Goal: Transaction & Acquisition: Purchase product/service

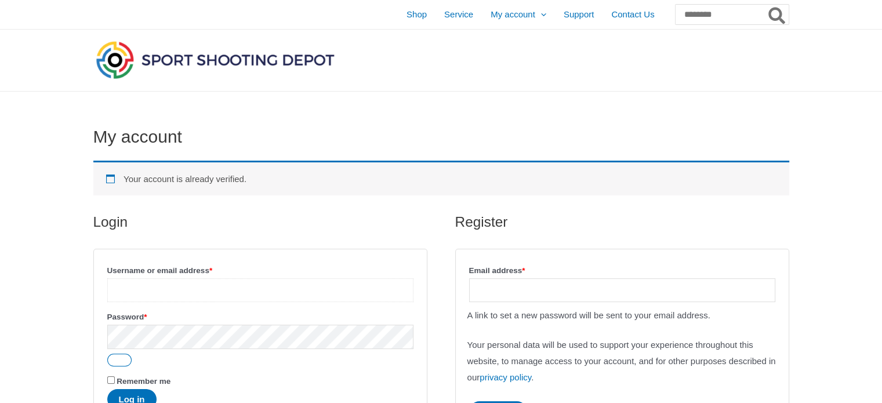
type input "**********"
drag, startPoint x: 501, startPoint y: 291, endPoint x: 505, endPoint y: 285, distance: 6.3
click at [504, 286] on input "Email address * Required" at bounding box center [622, 290] width 306 height 24
type input "**********"
click at [130, 394] on button "Log in" at bounding box center [131, 399] width 49 height 20
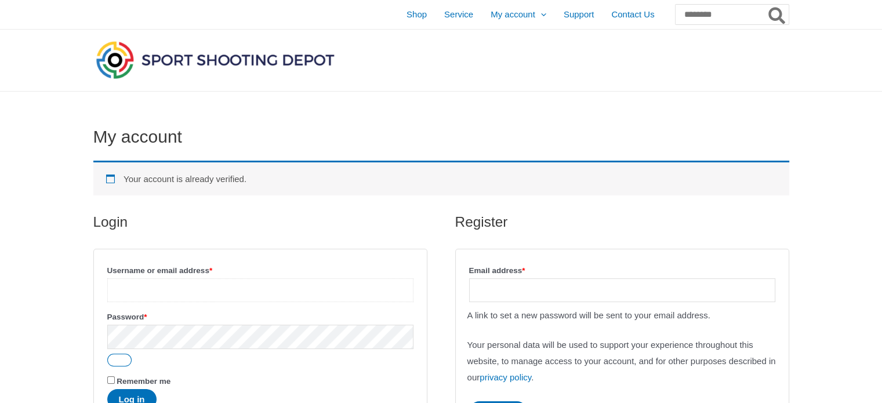
type input "**********"
click at [124, 361] on button "Show password" at bounding box center [119, 360] width 24 height 13
click at [171, 366] on p "Password * Required" at bounding box center [261, 337] width 310 height 61
click at [106, 382] on p "Remember me Log in" at bounding box center [261, 391] width 310 height 39
click at [130, 396] on button "Log in" at bounding box center [131, 399] width 49 height 20
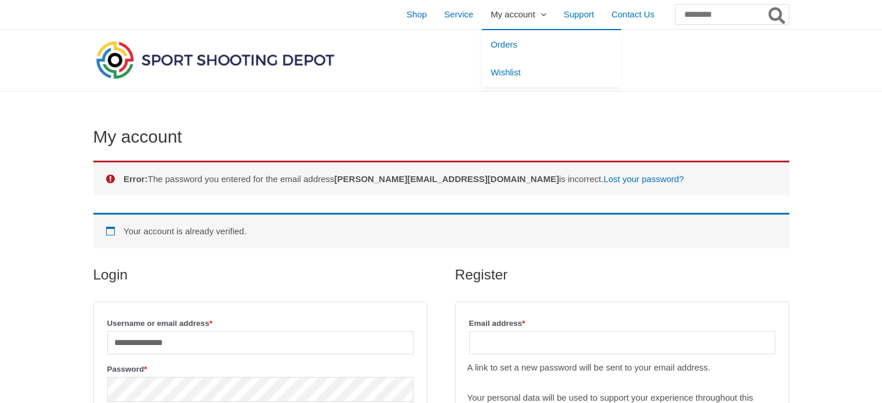
click at [491, 12] on span "My account" at bounding box center [513, 14] width 45 height 29
click at [491, 39] on span "Orders" at bounding box center [504, 44] width 27 height 10
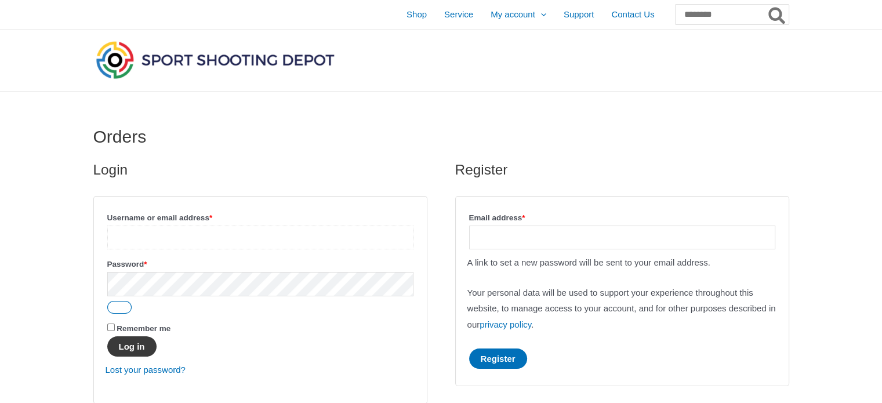
type input "**********"
click at [137, 349] on button "Log in" at bounding box center [131, 346] width 49 height 20
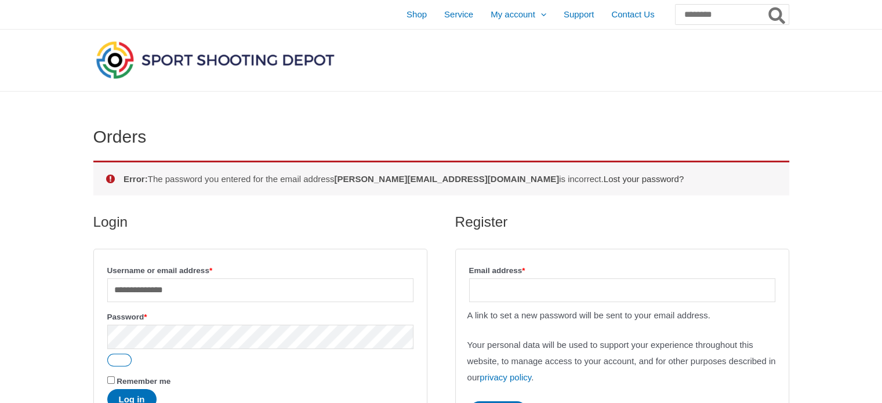
click at [604, 180] on link "Lost your password?" at bounding box center [644, 179] width 80 height 10
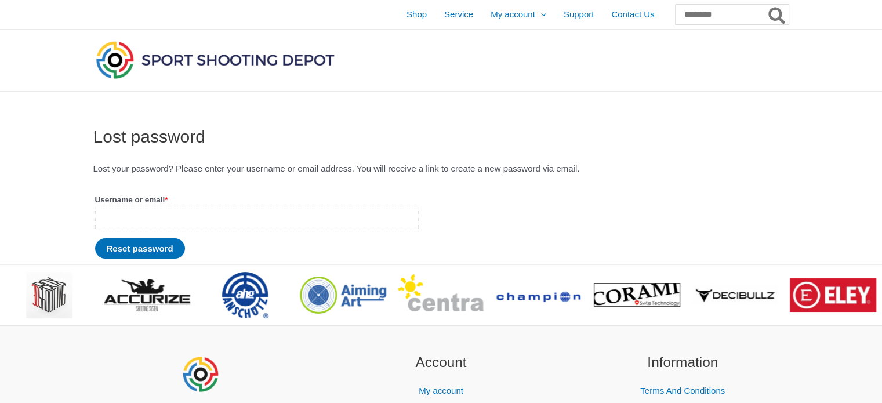
click at [240, 219] on input "Username or email * Required" at bounding box center [257, 220] width 324 height 24
type input "**********"
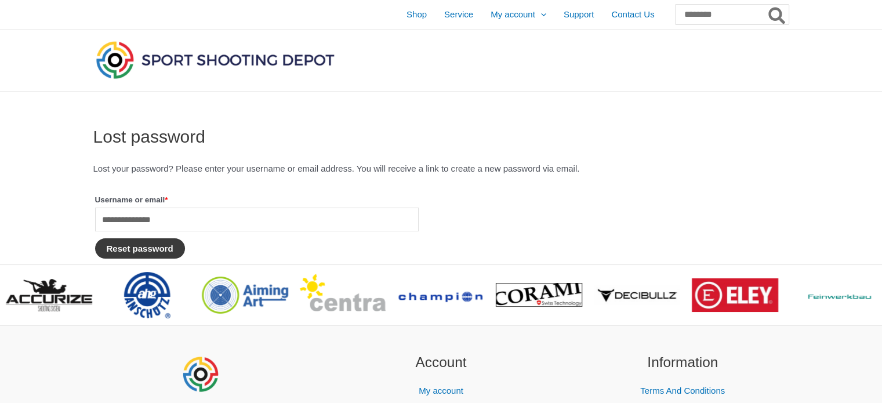
click at [162, 248] on button "Reset password" at bounding box center [140, 248] width 90 height 20
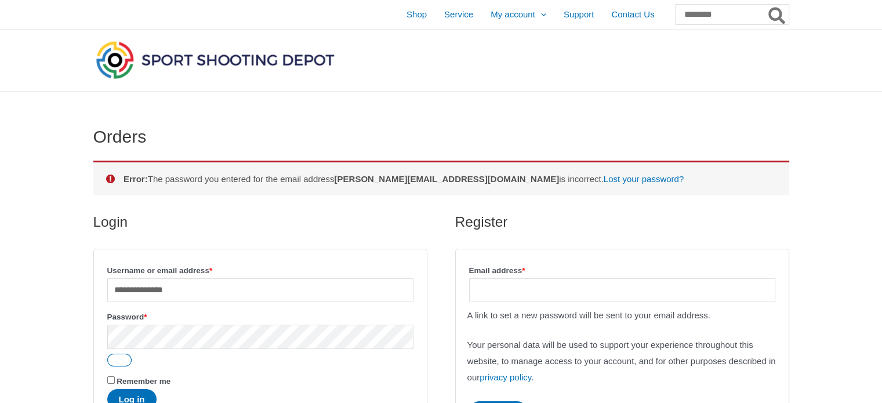
scroll to position [350, 0]
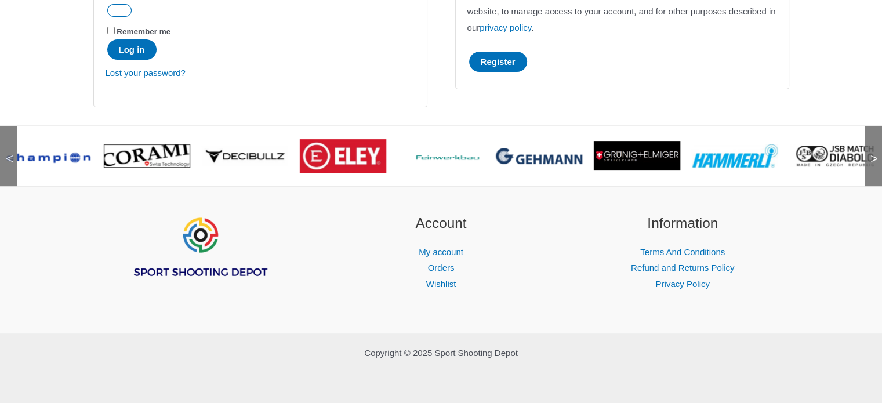
click at [353, 158] on img at bounding box center [343, 156] width 86 height 34
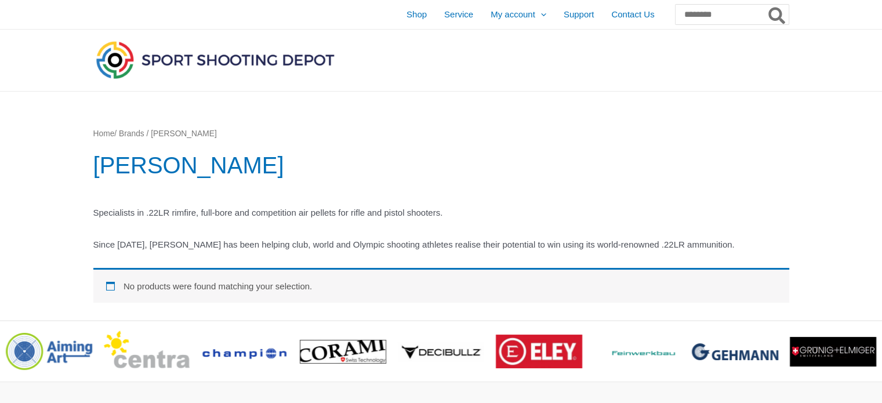
scroll to position [195, 0]
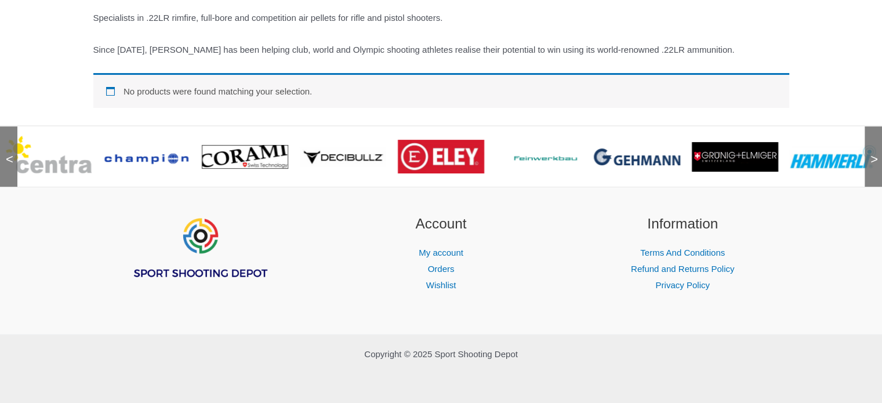
click at [546, 162] on link at bounding box center [539, 156] width 86 height 46
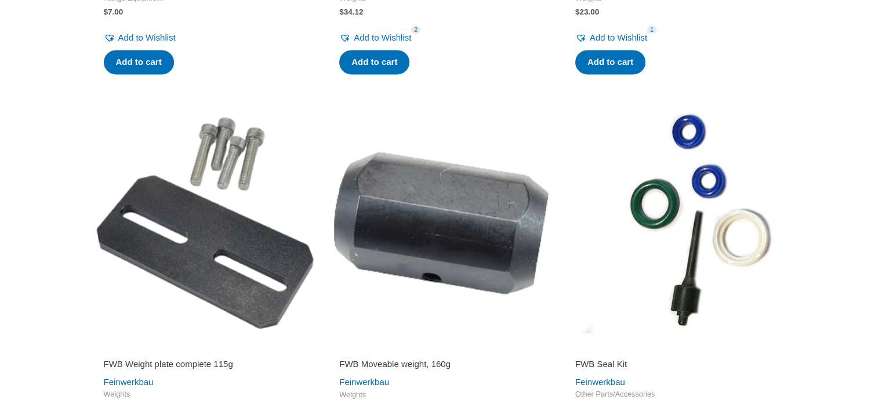
scroll to position [1996, 0]
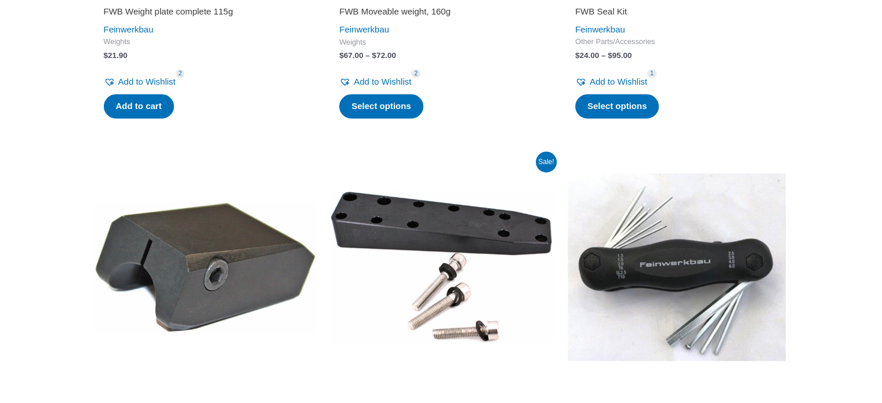
click at [697, 294] on img at bounding box center [677, 267] width 224 height 224
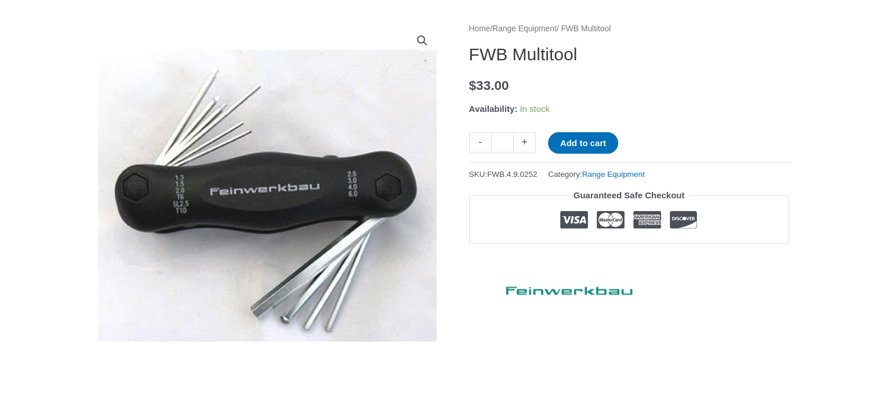
scroll to position [143, 0]
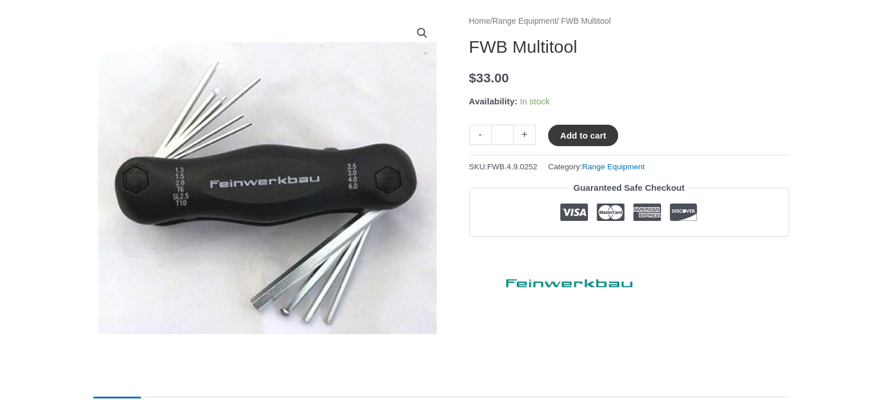
click at [597, 140] on button "Add to cart" at bounding box center [583, 135] width 70 height 21
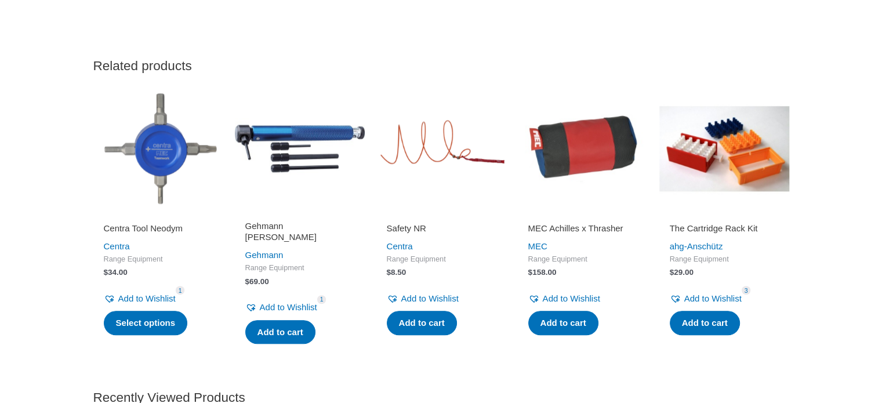
scroll to position [1014, 0]
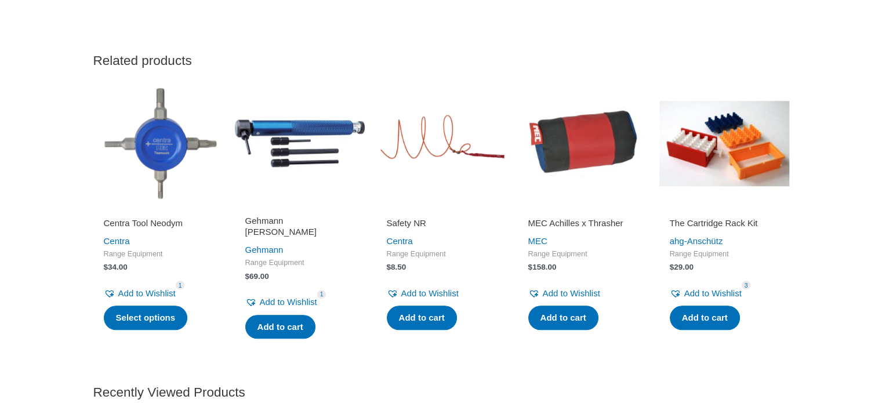
click at [165, 155] on img at bounding box center [158, 143] width 130 height 130
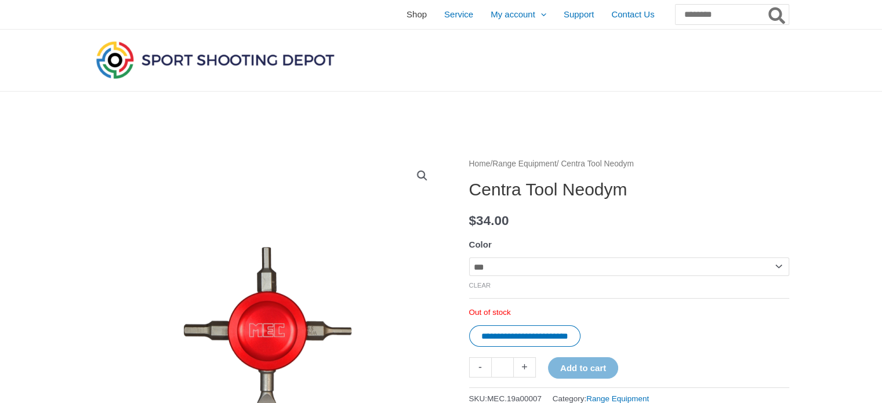
click at [407, 14] on span "Shop" at bounding box center [417, 14] width 20 height 29
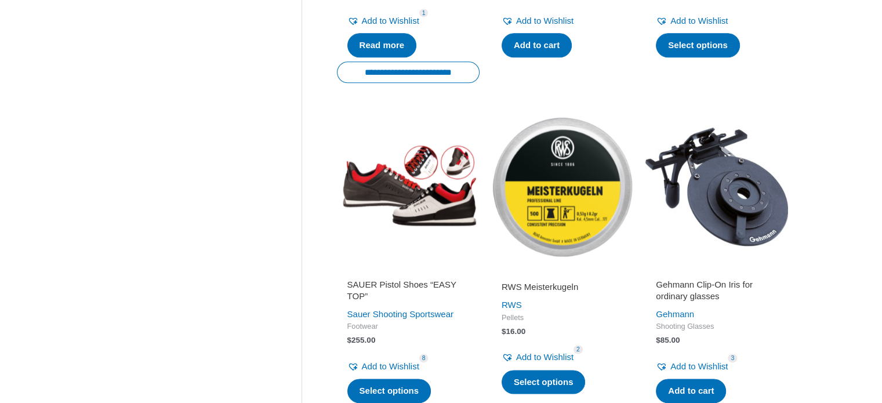
scroll to position [1774, 0]
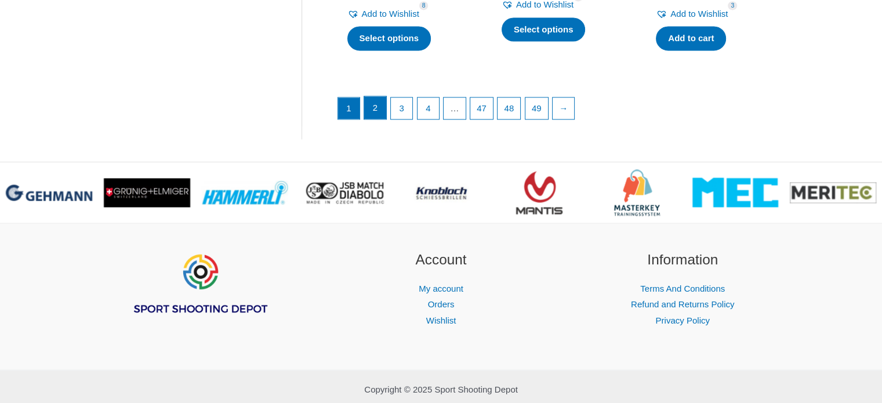
click at [367, 108] on link "2" at bounding box center [375, 107] width 22 height 23
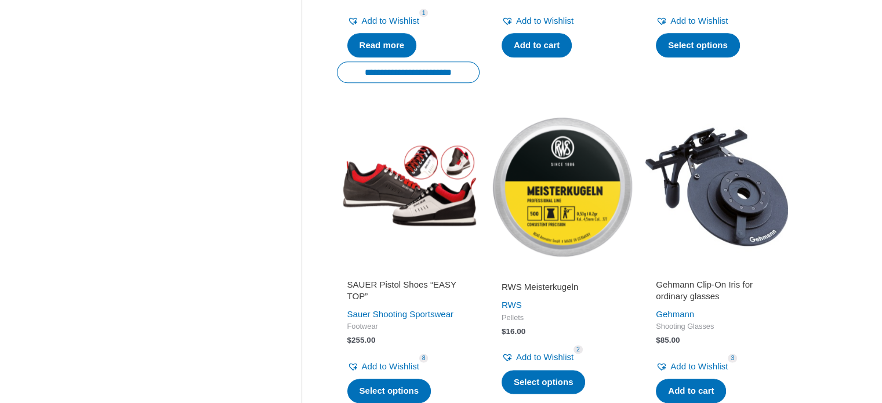
scroll to position [1069, 0]
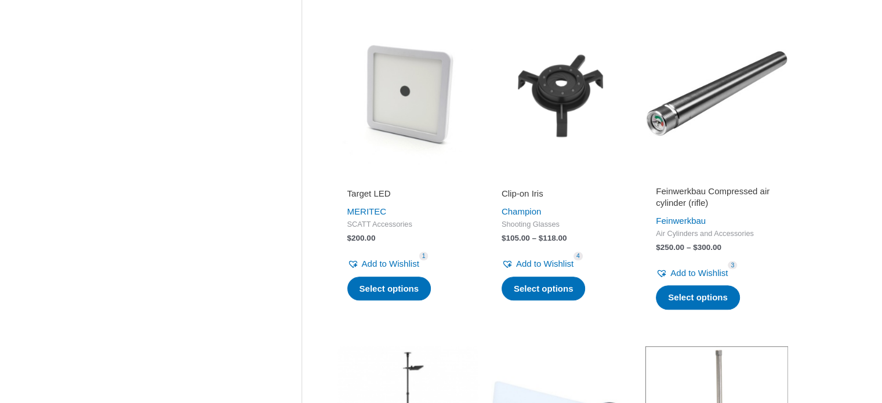
scroll to position [1168, 0]
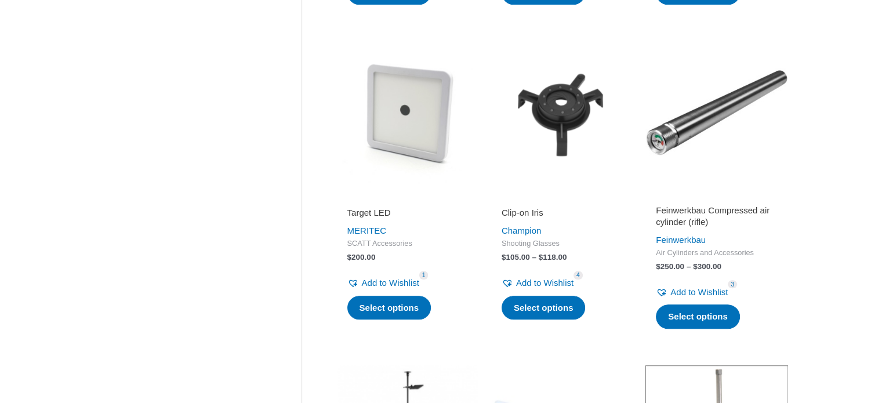
click at [397, 146] on img at bounding box center [408, 112] width 143 height 143
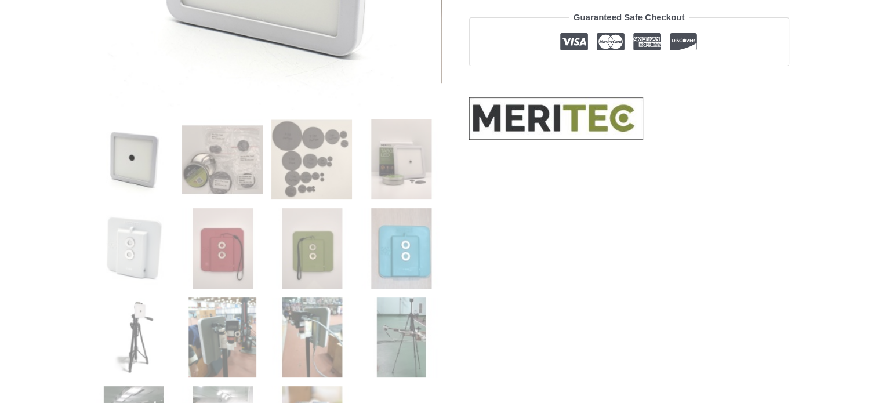
scroll to position [390, 0]
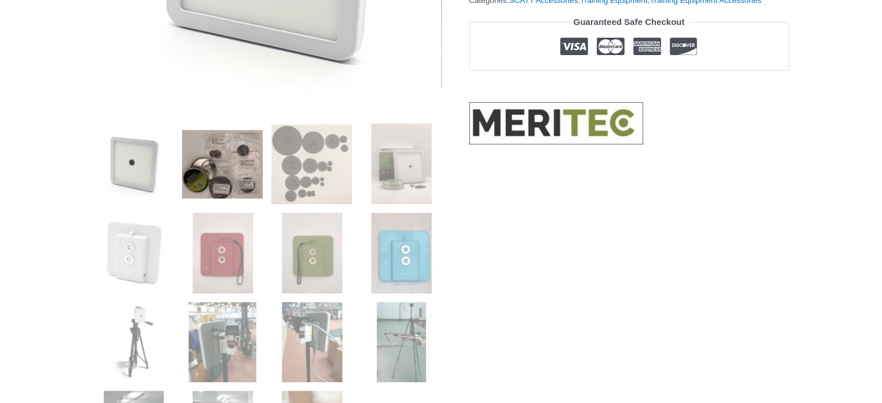
click at [231, 158] on img at bounding box center [222, 164] width 81 height 81
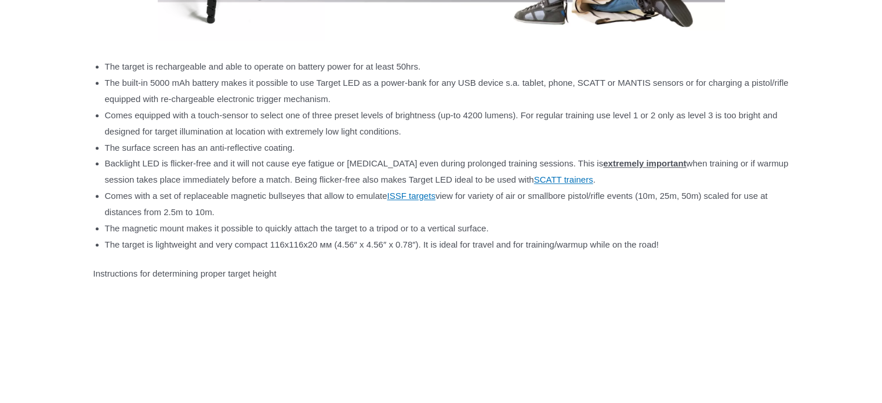
scroll to position [1247, 0]
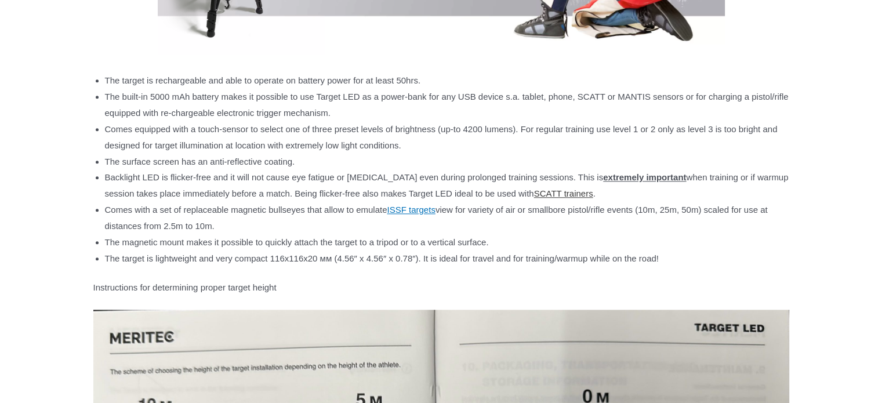
click at [593, 192] on link "SCATT trainers" at bounding box center [563, 193] width 59 height 10
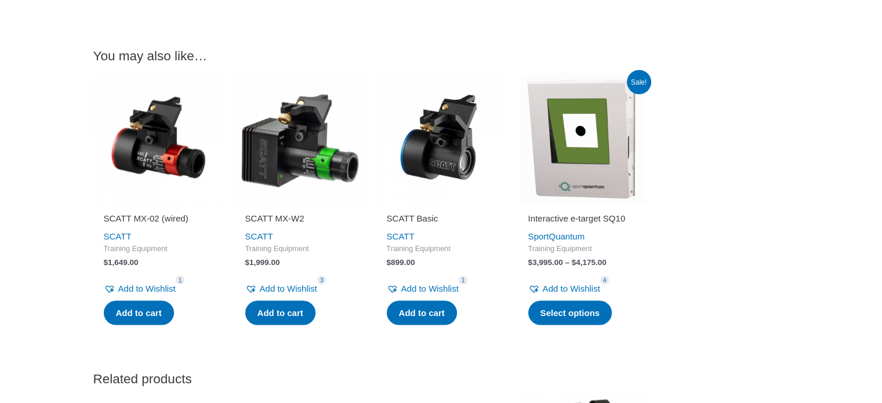
scroll to position [2659, 0]
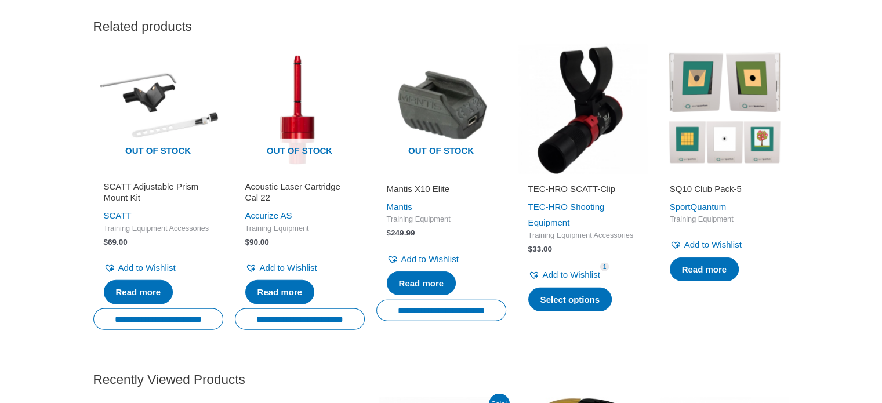
click at [701, 195] on h2 "SQ10 Club Pack-5" at bounding box center [724, 189] width 109 height 12
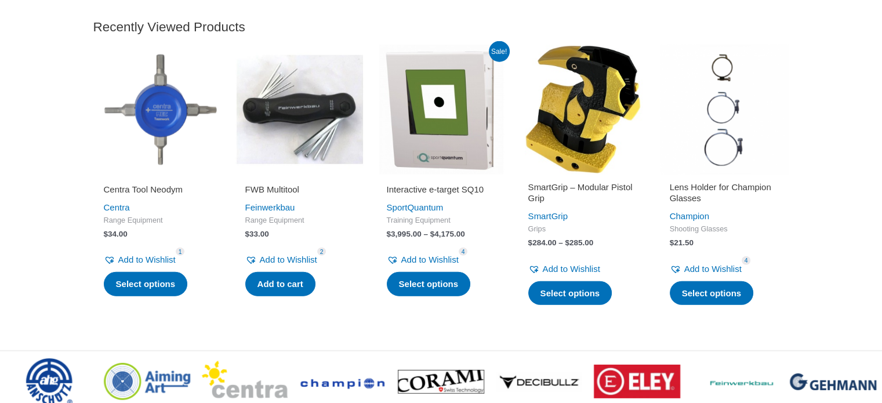
scroll to position [3341, 0]
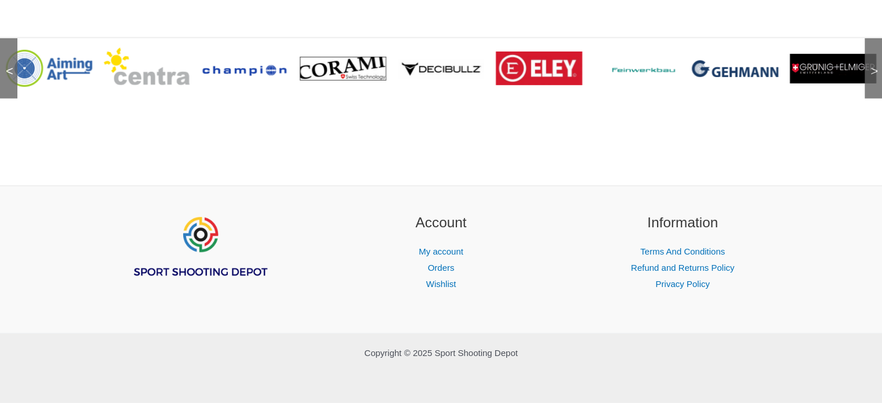
click at [733, 72] on img at bounding box center [735, 68] width 86 height 16
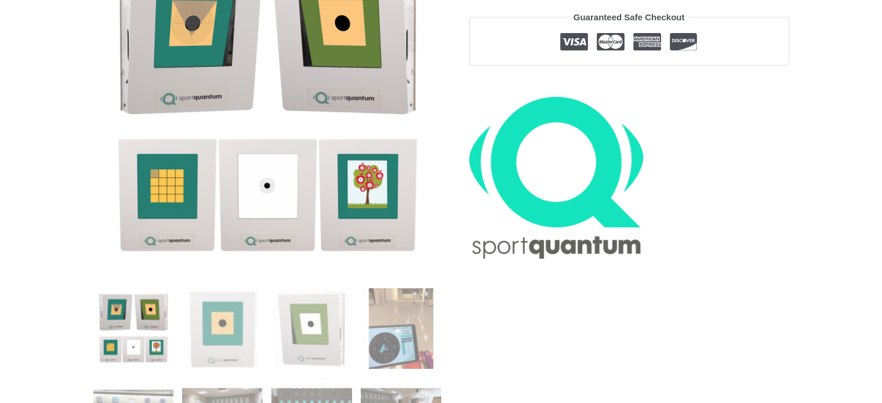
scroll to position [30, 0]
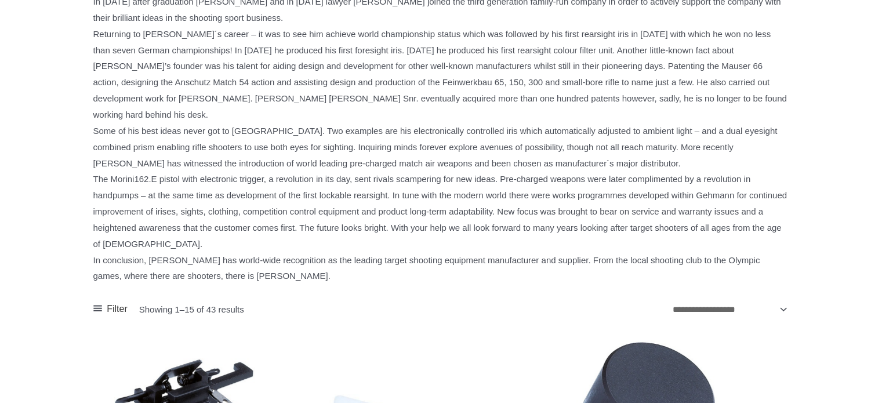
scroll to position [705, 0]
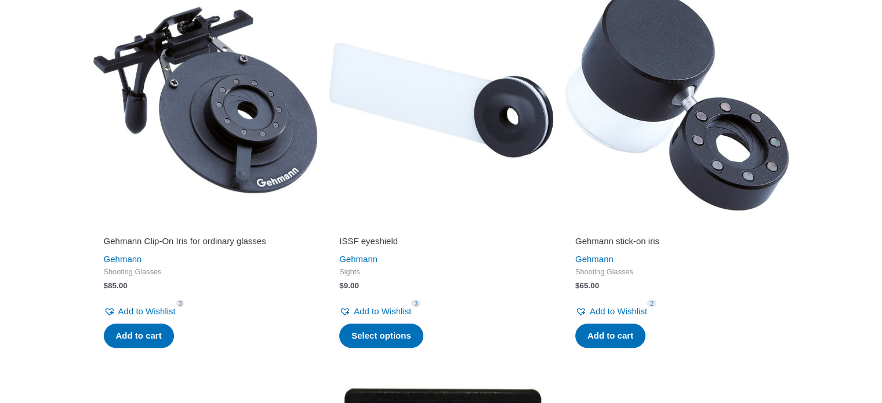
click at [635, 97] on img at bounding box center [677, 100] width 224 height 224
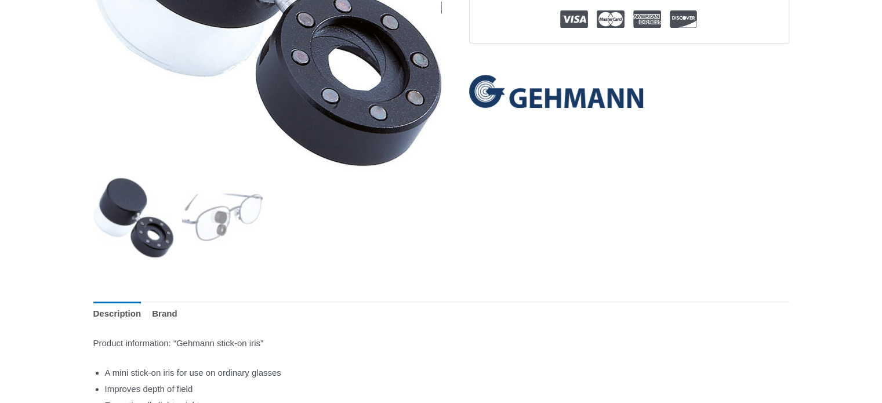
scroll to position [353, 0]
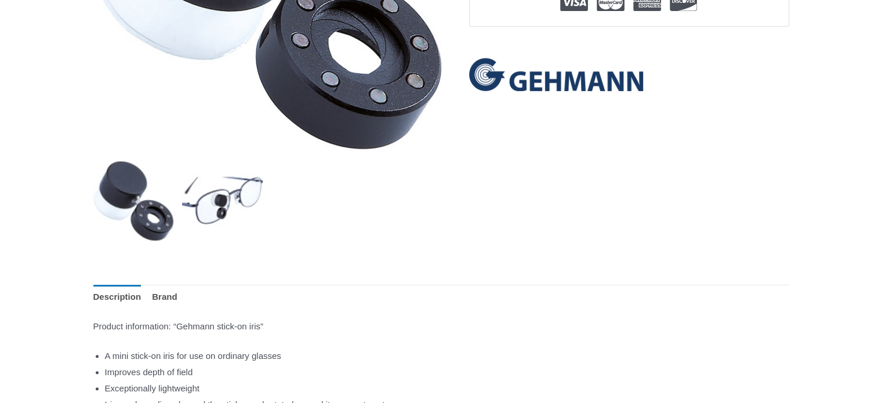
click at [219, 206] on img at bounding box center [222, 201] width 81 height 81
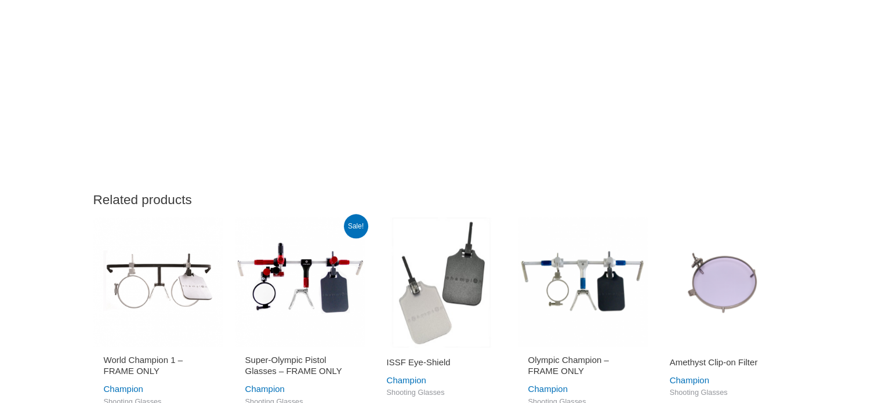
scroll to position [1411, 0]
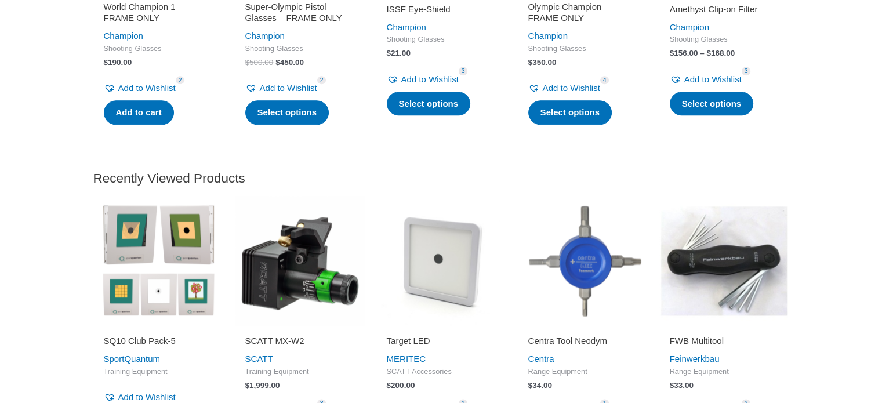
click at [701, 258] on img at bounding box center [724, 261] width 130 height 130
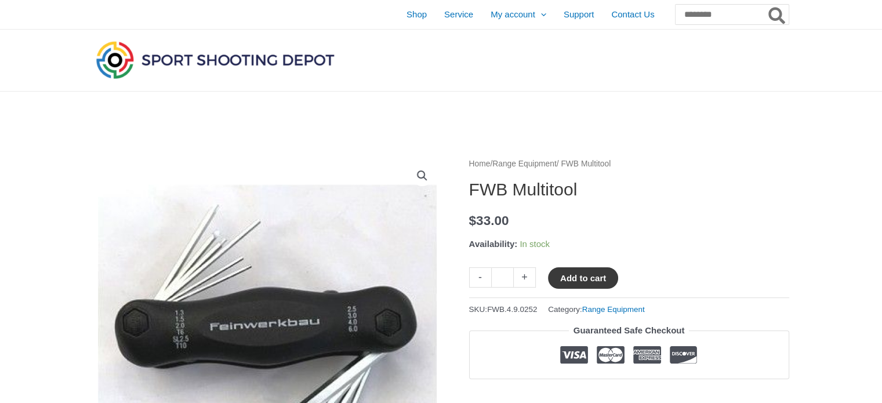
click at [587, 275] on button "Add to cart" at bounding box center [583, 277] width 70 height 21
click at [655, 275] on link "View cart" at bounding box center [653, 277] width 42 height 20
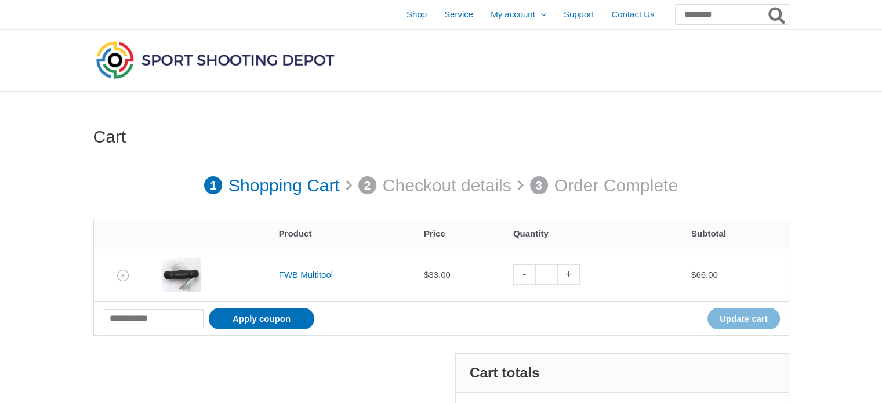
click at [522, 275] on link "-" at bounding box center [524, 274] width 22 height 20
type input "*"
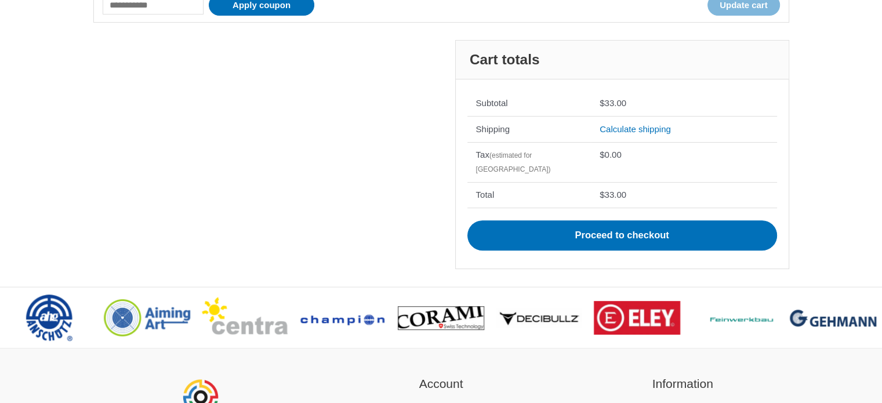
scroll to position [369, 0]
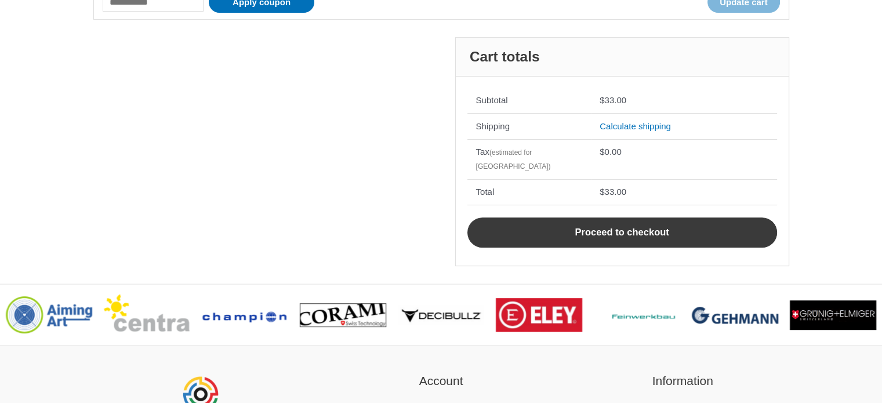
click at [621, 230] on link "Proceed to checkout" at bounding box center [622, 232] width 310 height 30
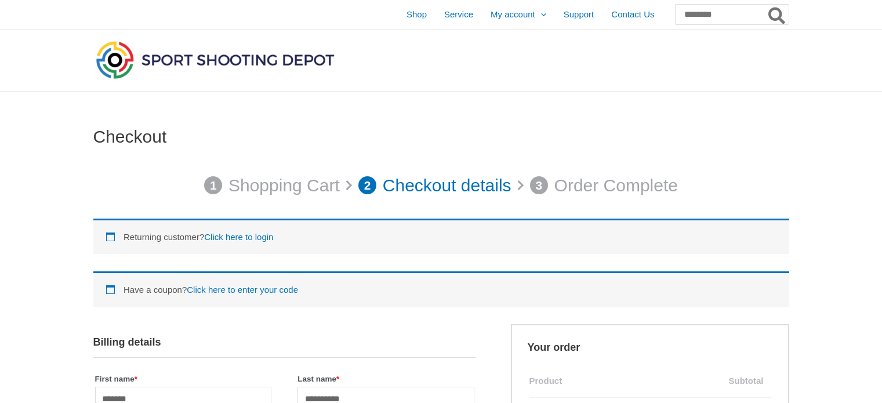
select select "***"
select select "**"
